Goal: Task Accomplishment & Management: Manage account settings

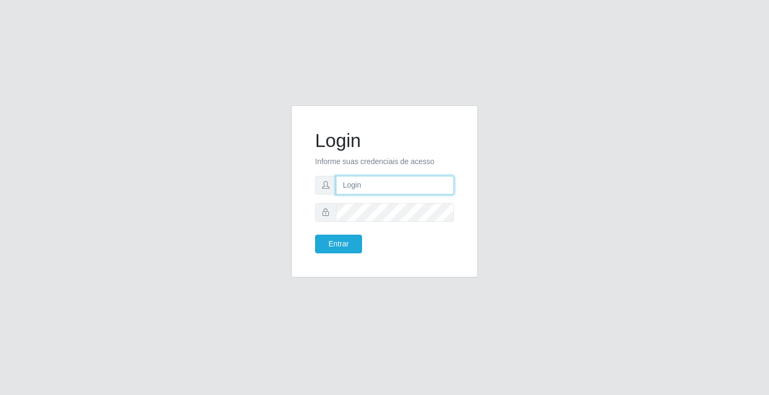
click at [387, 184] on input "text" at bounding box center [395, 185] width 118 height 19
click at [366, 186] on input "text" at bounding box center [395, 185] width 118 height 19
click at [393, 185] on input "text" at bounding box center [395, 185] width 118 height 19
type input "M"
type input "marques@edilicya"
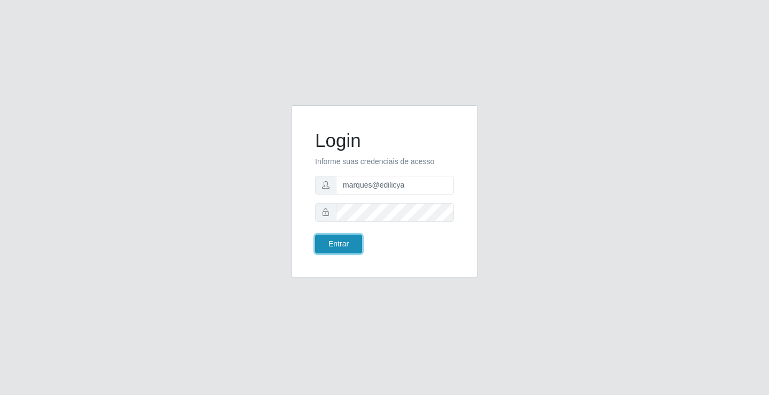
click at [337, 242] on button "Entrar" at bounding box center [338, 243] width 47 height 19
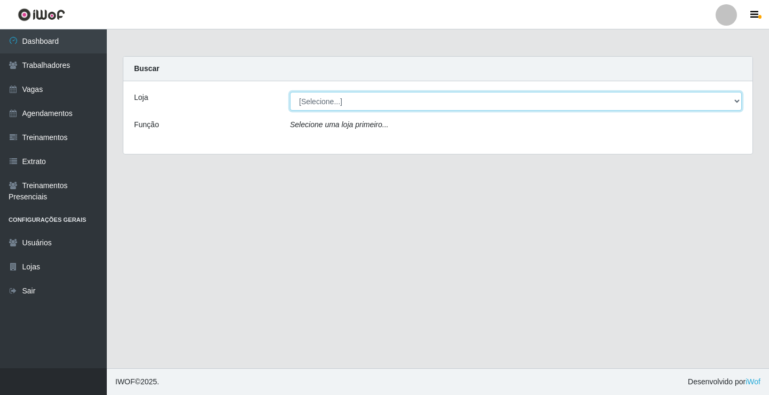
click at [369, 100] on select "[Selecione...] Edilicya Supermercado" at bounding box center [516, 101] width 452 height 19
select select "460"
click at [290, 92] on select "[Selecione...] Edilicya Supermercado" at bounding box center [516, 101] width 452 height 19
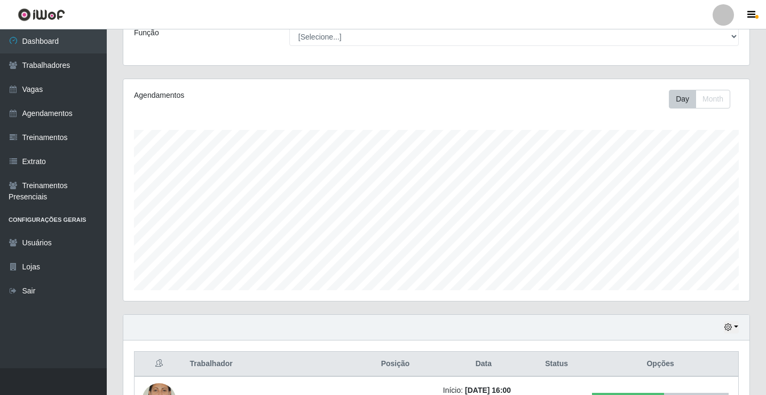
scroll to position [172, 0]
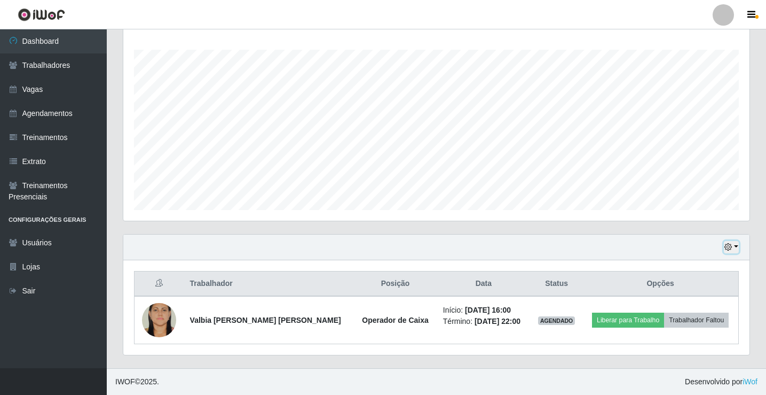
click at [736, 242] on button "button" at bounding box center [731, 247] width 15 height 12
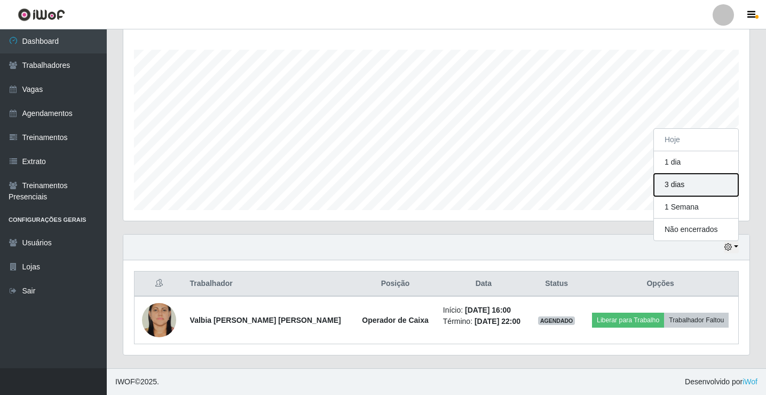
click at [678, 185] on button "3 dias" at bounding box center [696, 185] width 84 height 22
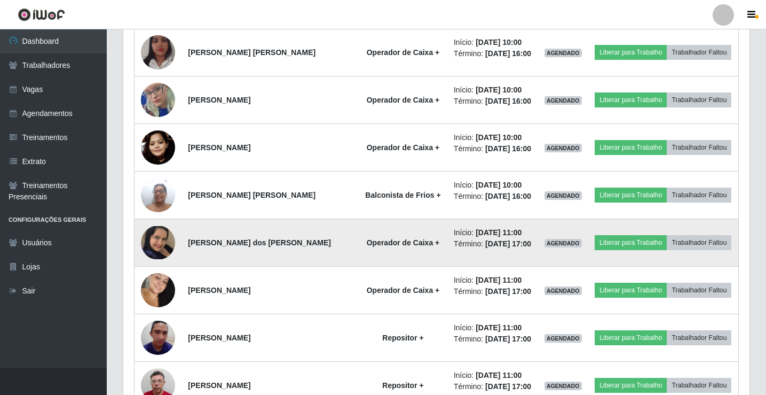
scroll to position [214, 0]
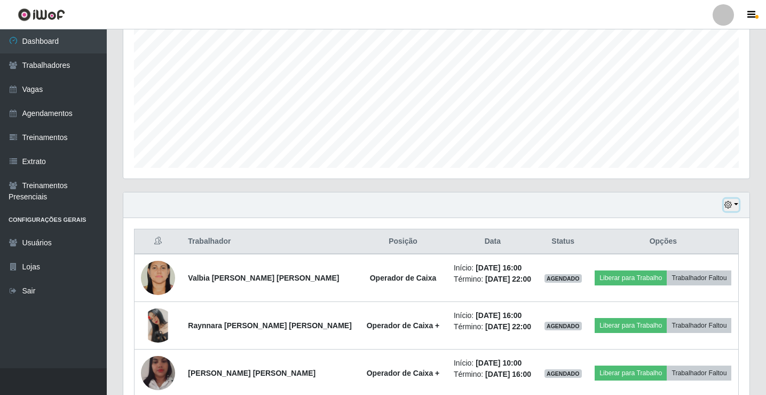
click at [731, 203] on icon "button" at bounding box center [727, 204] width 7 height 7
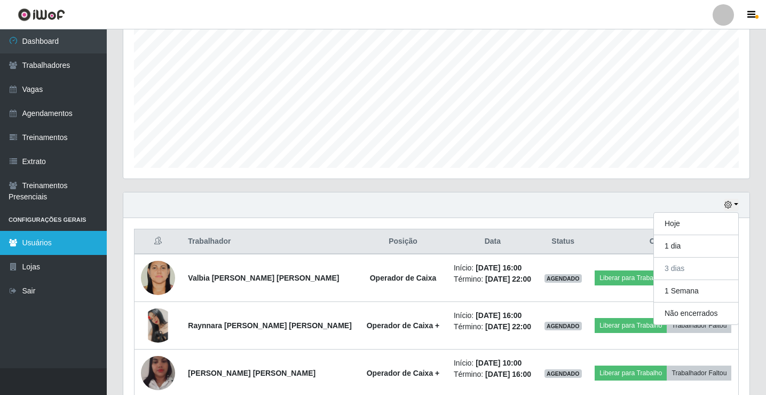
click at [62, 246] on link "Usuários" at bounding box center [53, 243] width 107 height 24
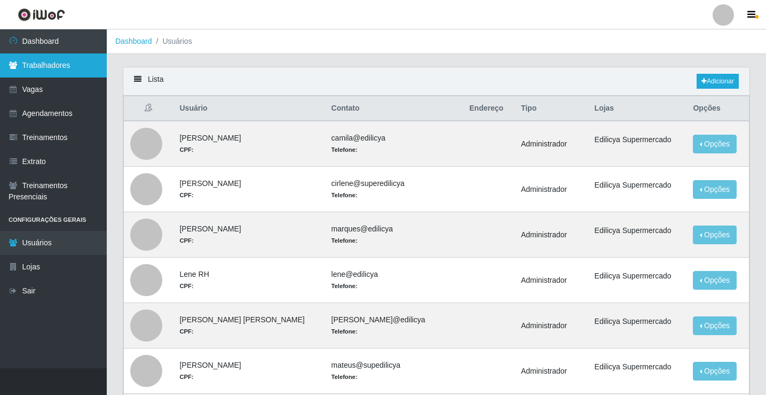
click at [58, 70] on link "Trabalhadores" at bounding box center [53, 65] width 107 height 24
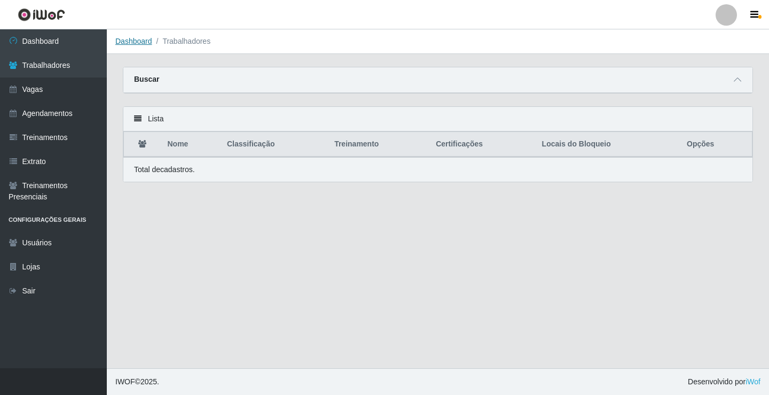
click at [123, 42] on link "Dashboard" at bounding box center [133, 41] width 37 height 9
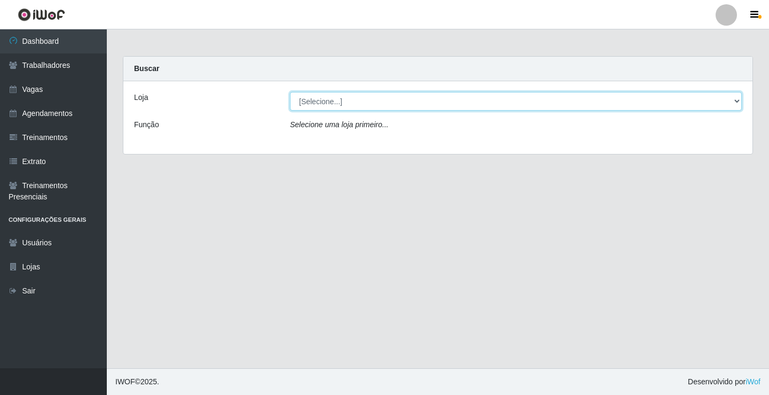
click at [404, 103] on select "[Selecione...] Edilicya Supermercado" at bounding box center [516, 101] width 452 height 19
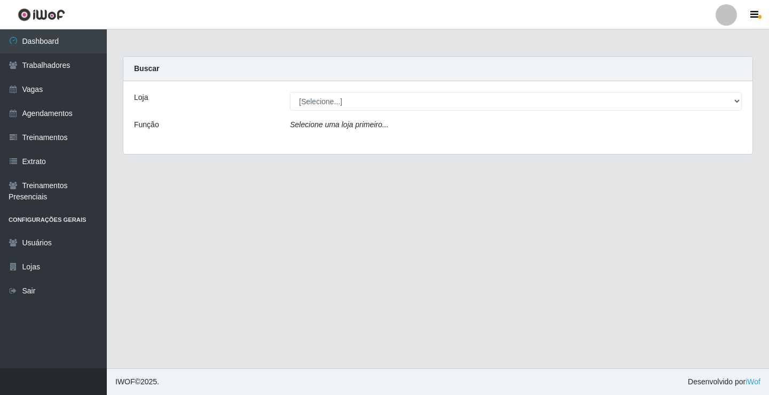
click at [392, 141] on div "Loja [Selecione...] Edilicya Supermercado Função Selecione uma loja primeiro..." at bounding box center [437, 117] width 629 height 73
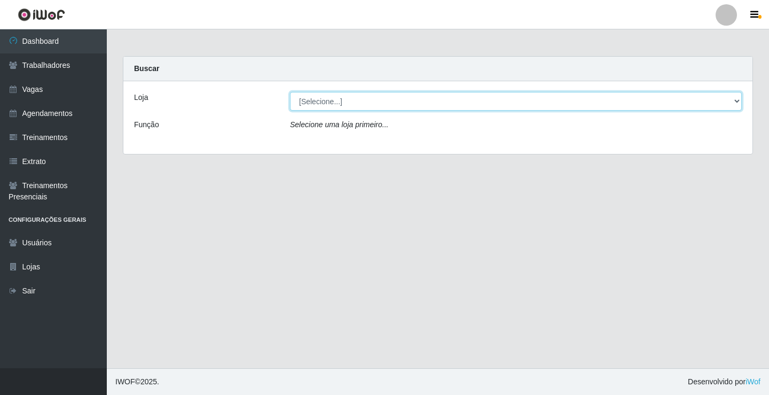
click at [389, 109] on select "[Selecione...] Edilicya Supermercado" at bounding box center [516, 101] width 452 height 19
select select "460"
click at [290, 92] on select "[Selecione...] Edilicya Supermercado" at bounding box center [516, 101] width 452 height 19
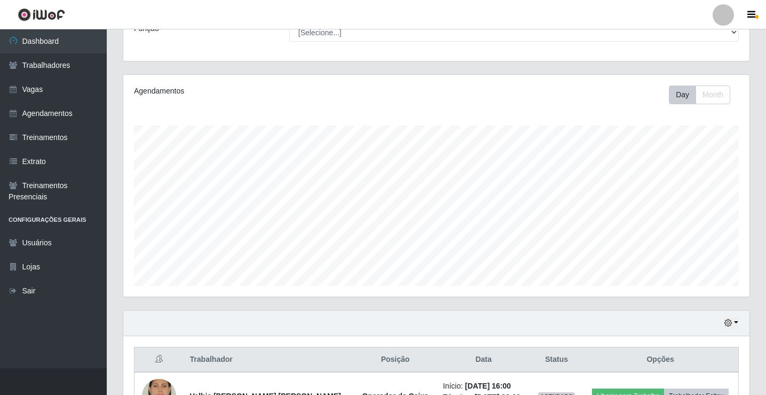
scroll to position [172, 0]
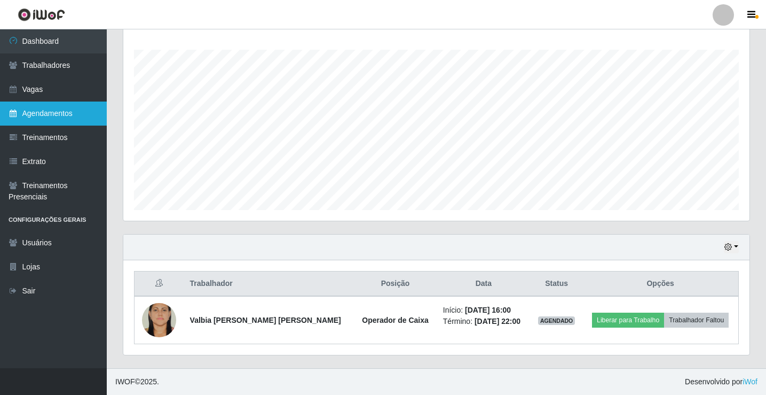
click at [40, 114] on link "Agendamentos" at bounding box center [53, 113] width 107 height 24
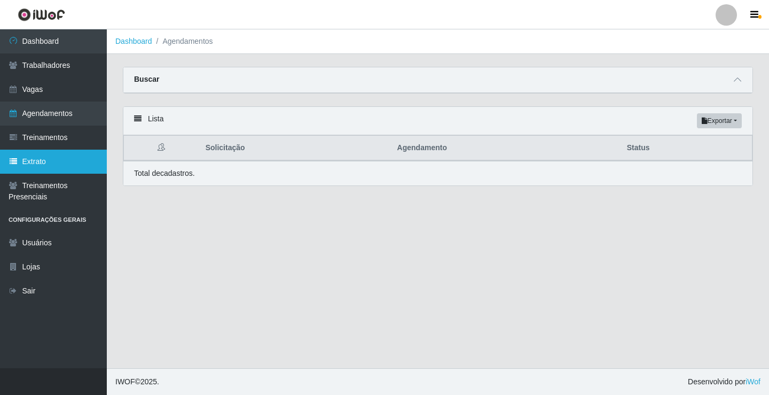
click at [66, 167] on link "Extrato" at bounding box center [53, 161] width 107 height 24
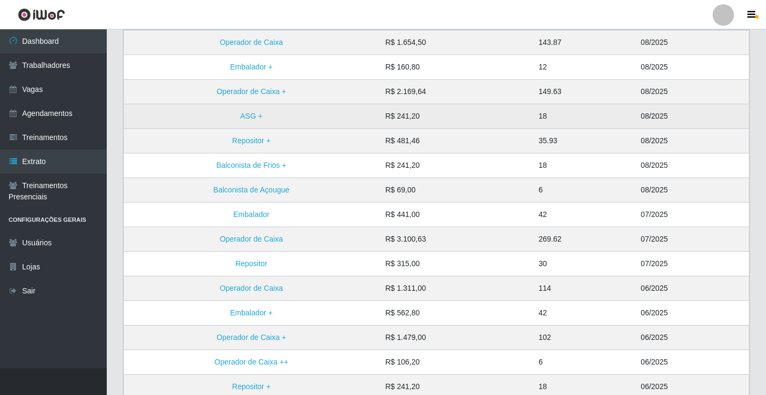
scroll to position [48, 0]
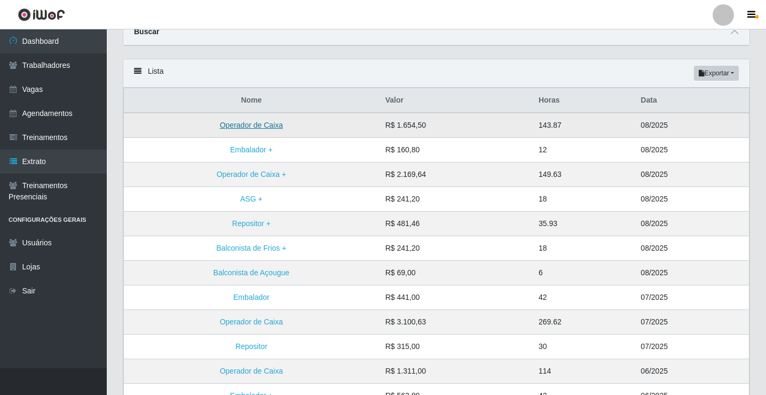
click at [249, 126] on link "Operador de Caixa" at bounding box center [251, 125] width 63 height 9
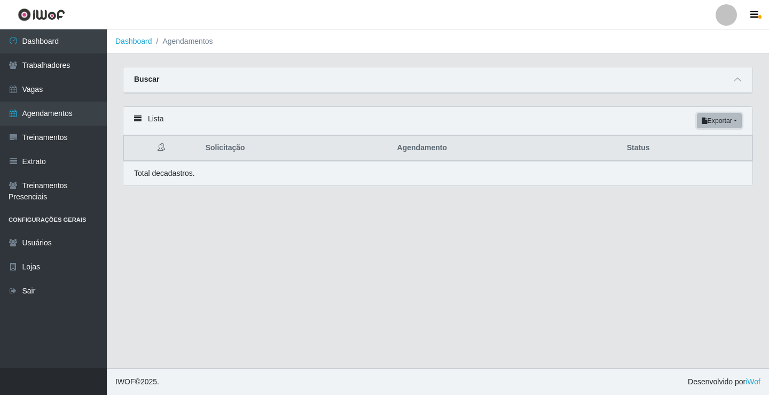
click at [707, 121] on button "Exportar" at bounding box center [719, 120] width 45 height 15
click at [705, 141] on button "PDF" at bounding box center [700, 141] width 84 height 22
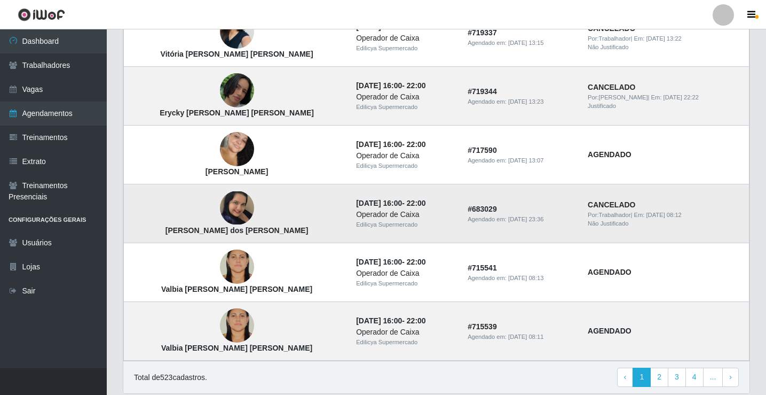
scroll to position [720, 0]
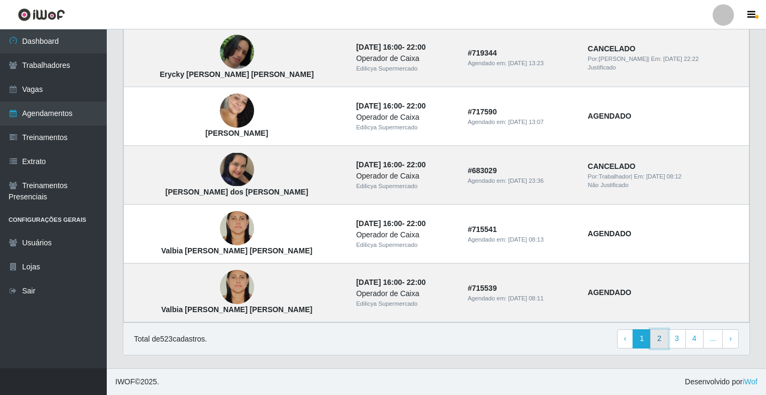
click at [663, 335] on link "2" at bounding box center [659, 338] width 18 height 19
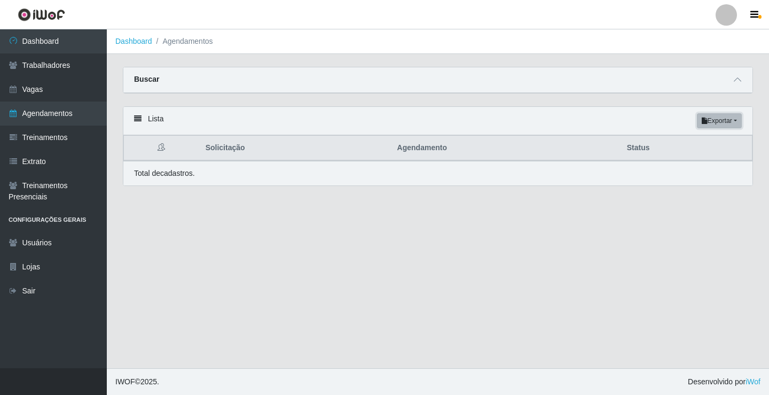
click at [710, 123] on button "Exportar" at bounding box center [719, 120] width 45 height 15
click at [696, 146] on button "PDF" at bounding box center [700, 141] width 84 height 22
click at [736, 124] on button "Exportar" at bounding box center [719, 120] width 45 height 15
click at [699, 144] on button "PDF" at bounding box center [700, 141] width 84 height 22
click at [175, 40] on li "Agendamentos" at bounding box center [182, 41] width 61 height 11
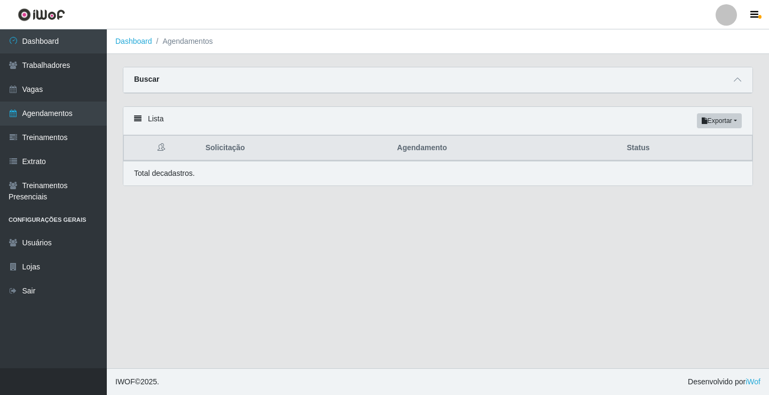
click at [113, 42] on ol "Dashboard Agendamentos" at bounding box center [438, 41] width 662 height 25
click at [124, 42] on link "Dashboard" at bounding box center [133, 41] width 37 height 9
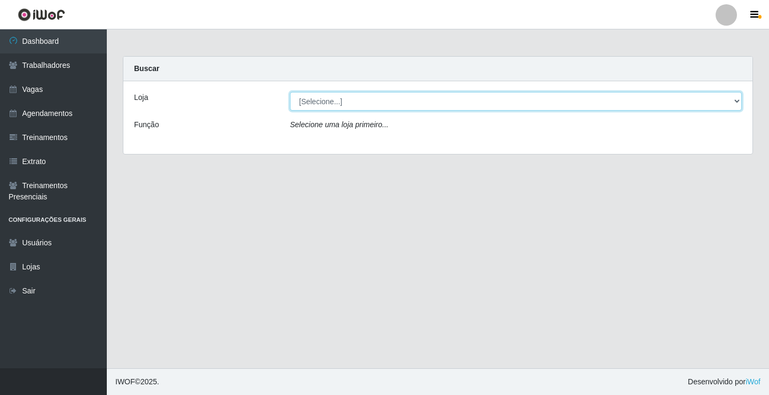
click at [328, 100] on select "[Selecione...] Edilicya Supermercado" at bounding box center [516, 101] width 452 height 19
select select "460"
click at [290, 92] on select "[Selecione...] Edilicya Supermercado" at bounding box center [516, 101] width 452 height 19
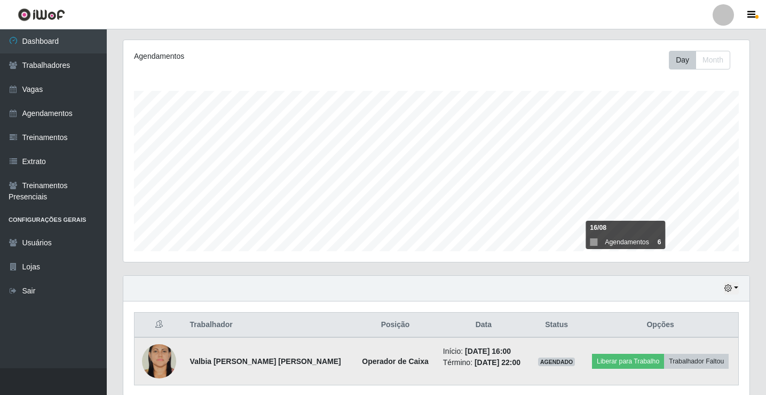
scroll to position [172, 0]
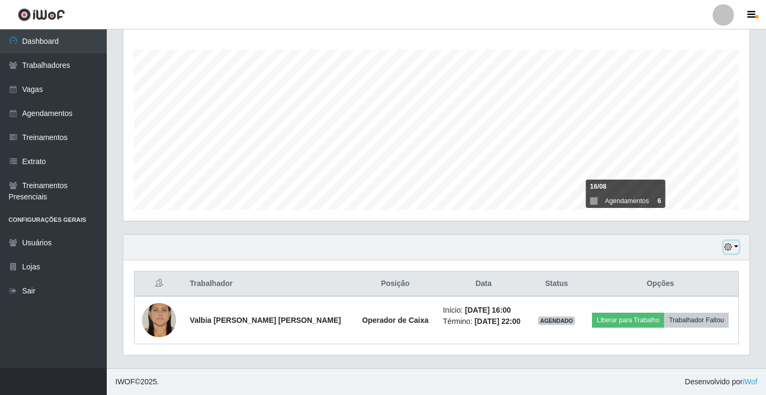
click at [731, 246] on icon "button" at bounding box center [727, 246] width 7 height 7
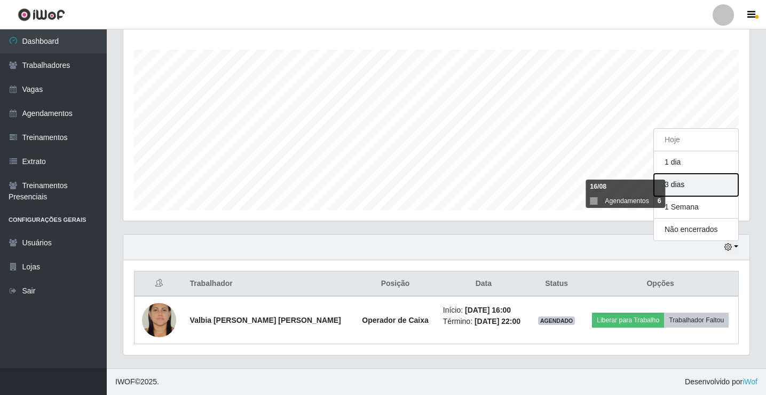
click at [689, 182] on button "3 dias" at bounding box center [696, 185] width 84 height 22
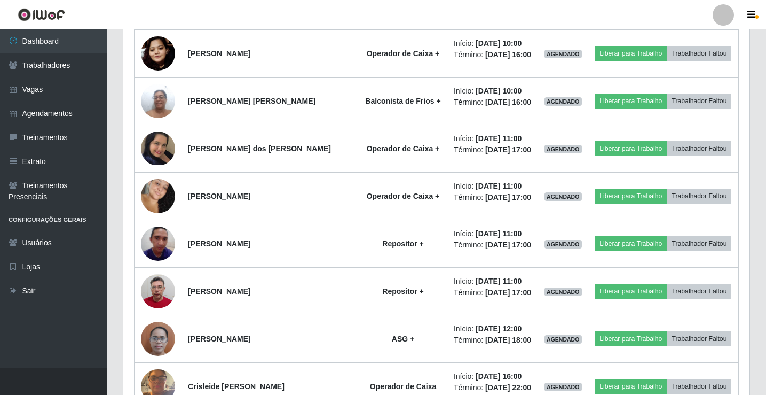
scroll to position [695, 0]
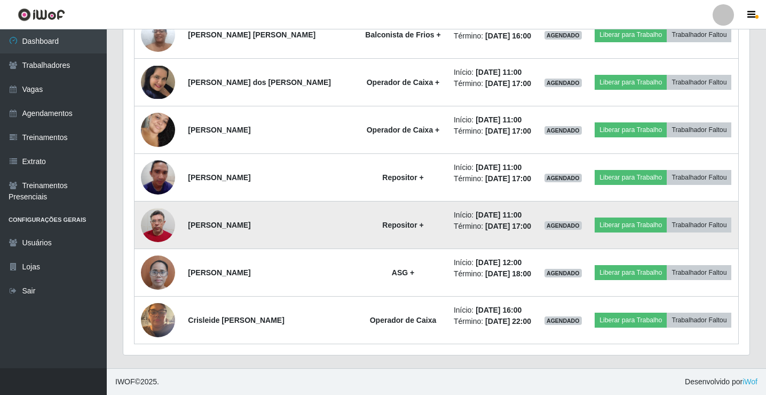
click at [556, 222] on span "AGENDADO" at bounding box center [563, 225] width 37 height 9
